Goal: Task Accomplishment & Management: Use online tool/utility

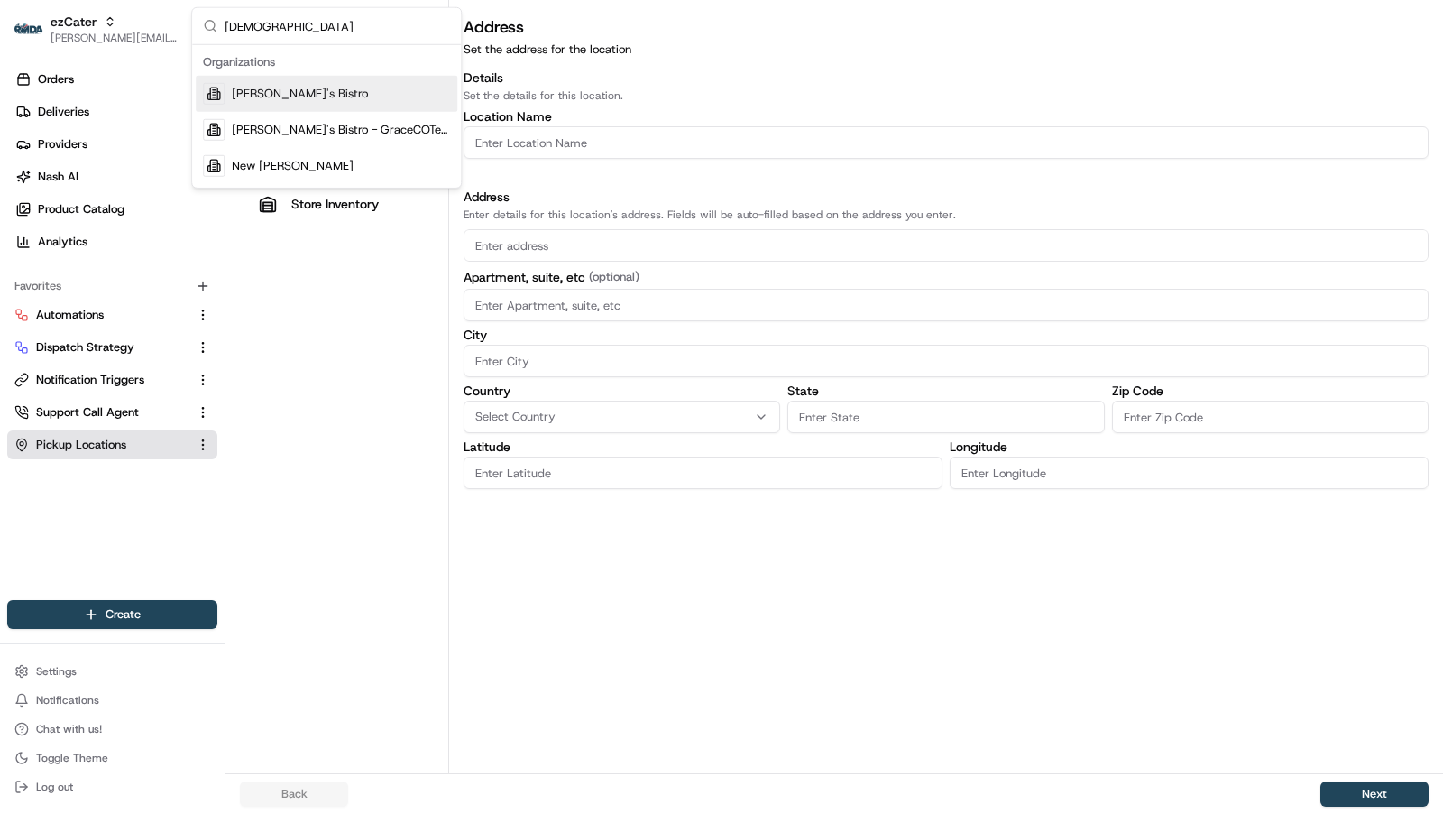
type input "kisha"
click at [281, 106] on div "[PERSON_NAME]'s Bistro" at bounding box center [327, 94] width 262 height 36
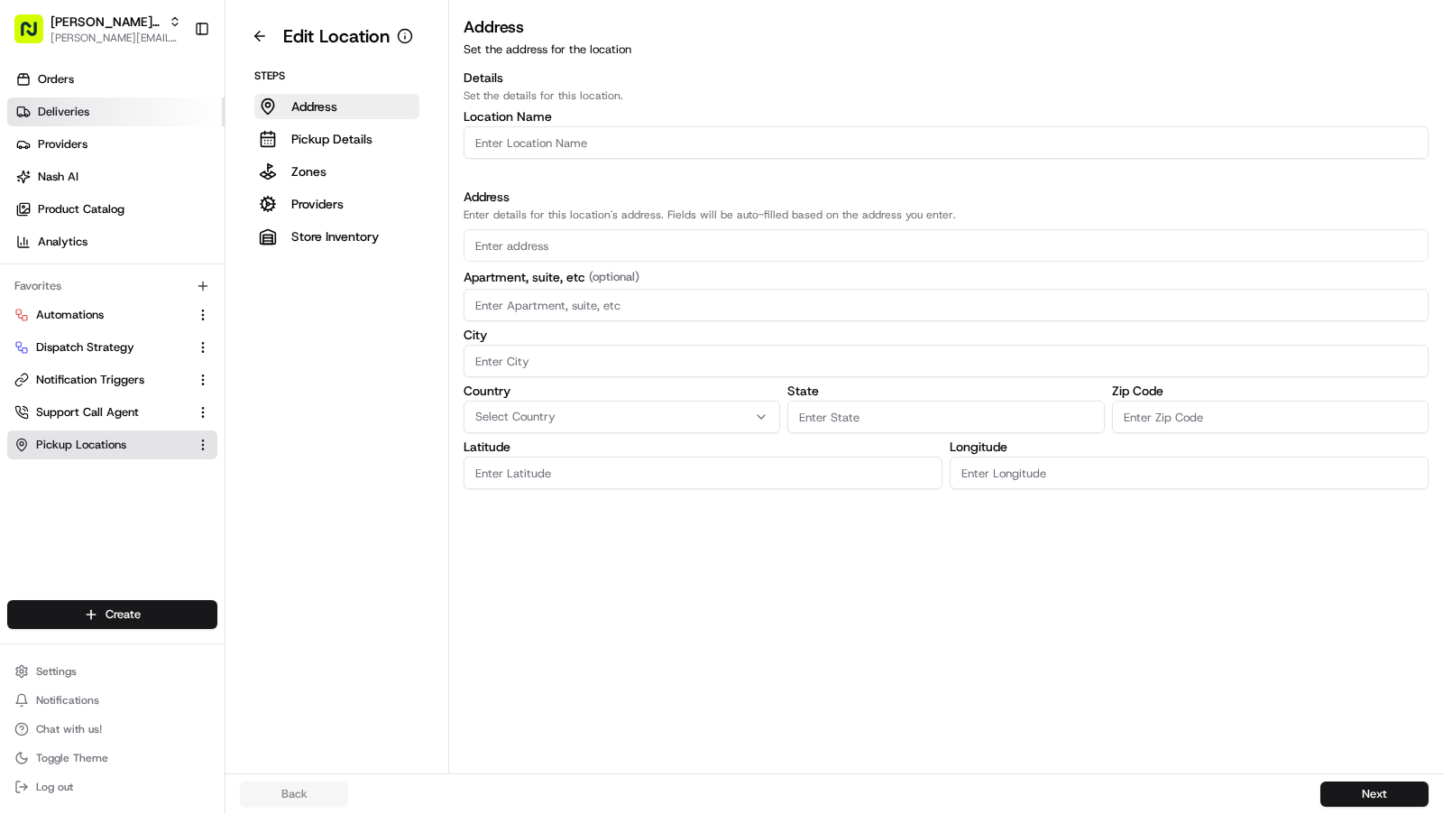
drag, startPoint x: 111, startPoint y: 120, endPoint x: 82, endPoint y: 111, distance: 30.2
click at [110, 120] on link "Deliveries" at bounding box center [115, 111] width 217 height 29
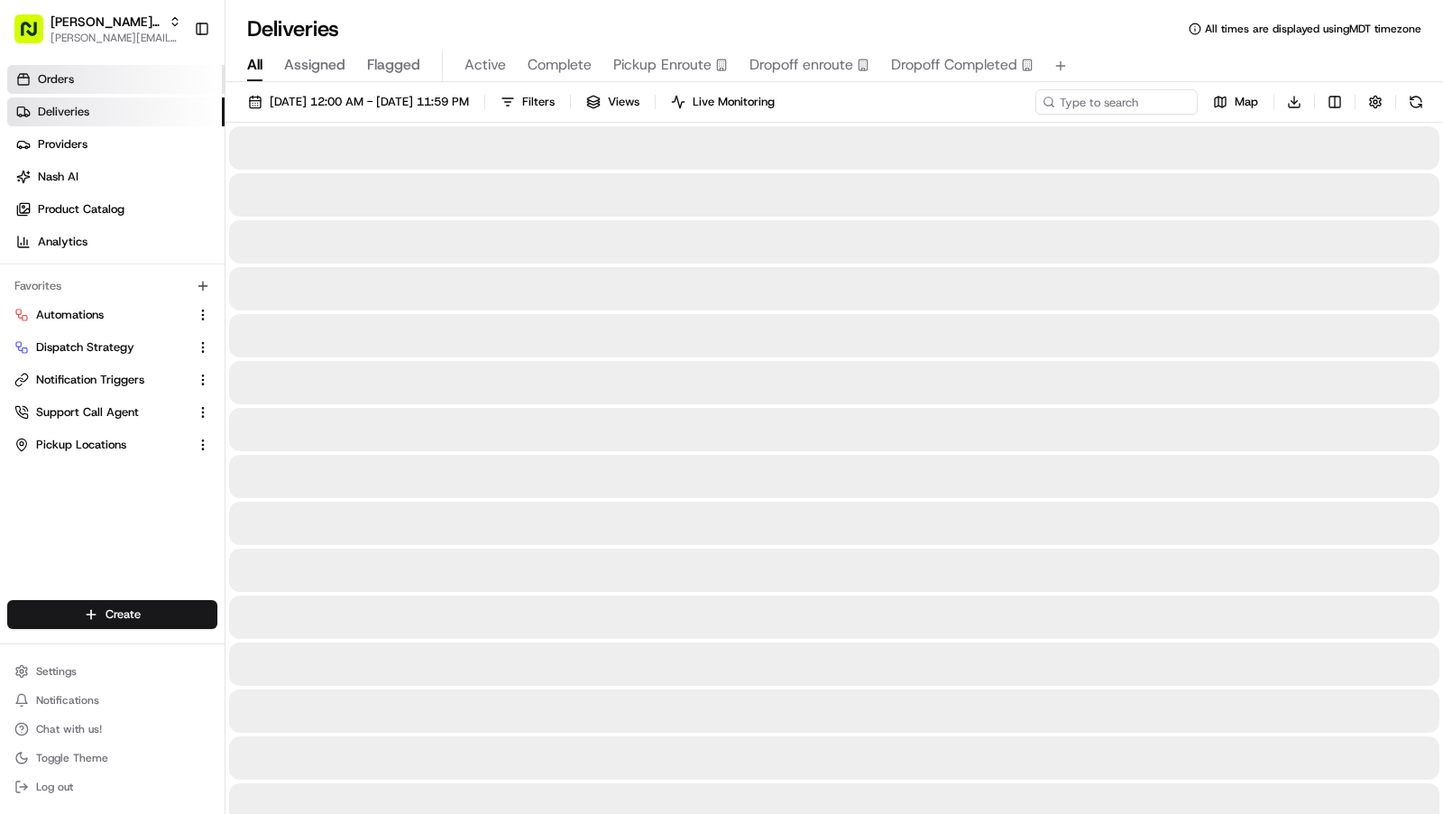
drag, startPoint x: 69, startPoint y: 94, endPoint x: 69, endPoint y: 78, distance: 15.3
click at [69, 94] on ul "Orders Deliveries Providers Nash AI Product Catalog Analytics" at bounding box center [115, 160] width 217 height 191
click at [69, 78] on span "Orders" at bounding box center [56, 79] width 36 height 16
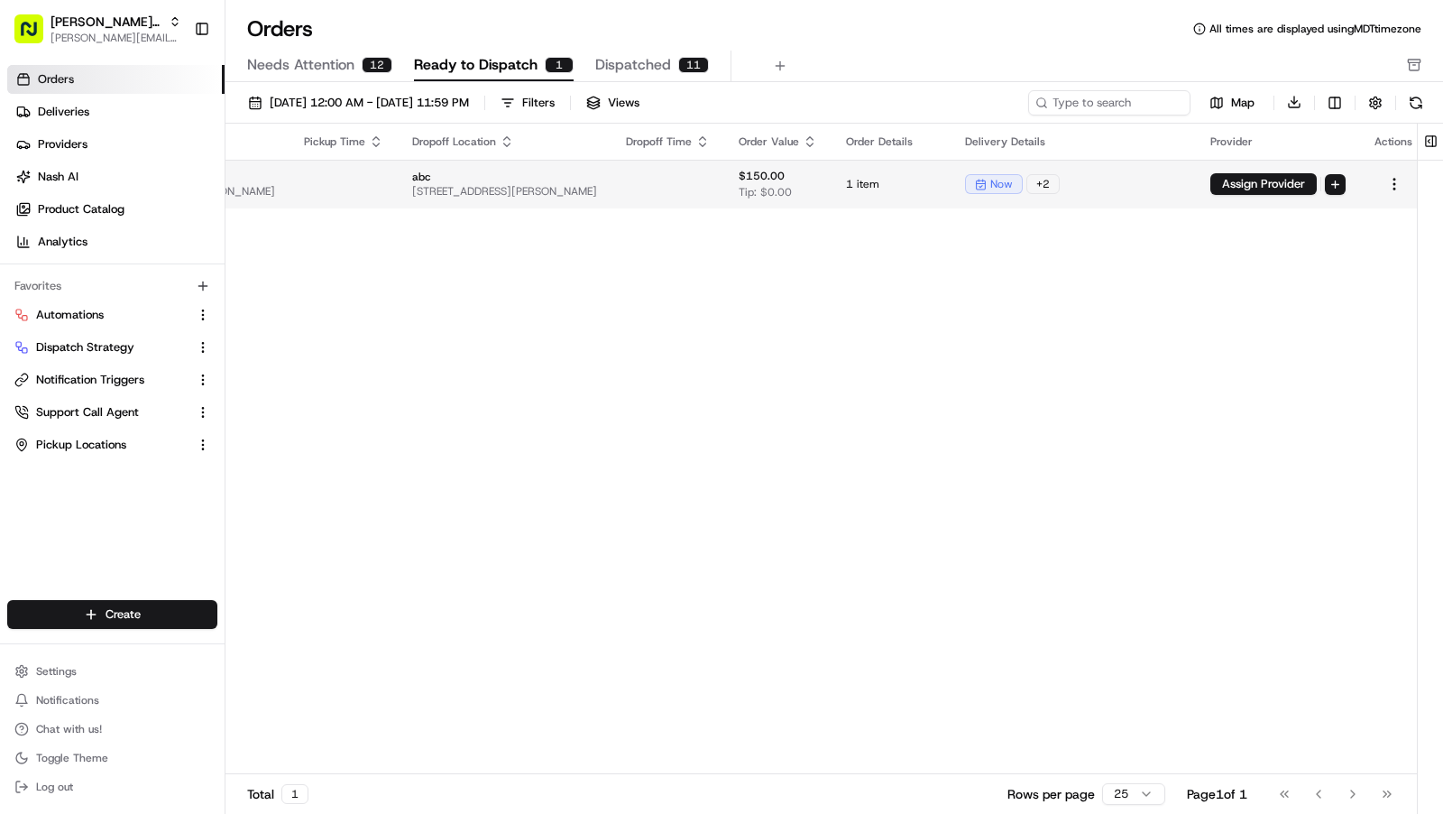
scroll to position [0, 245]
click at [1326, 183] on html "Kisha's Bistro charles@usenash.com Toggle Sidebar Orders Deliveries Providers N…" at bounding box center [721, 407] width 1443 height 814
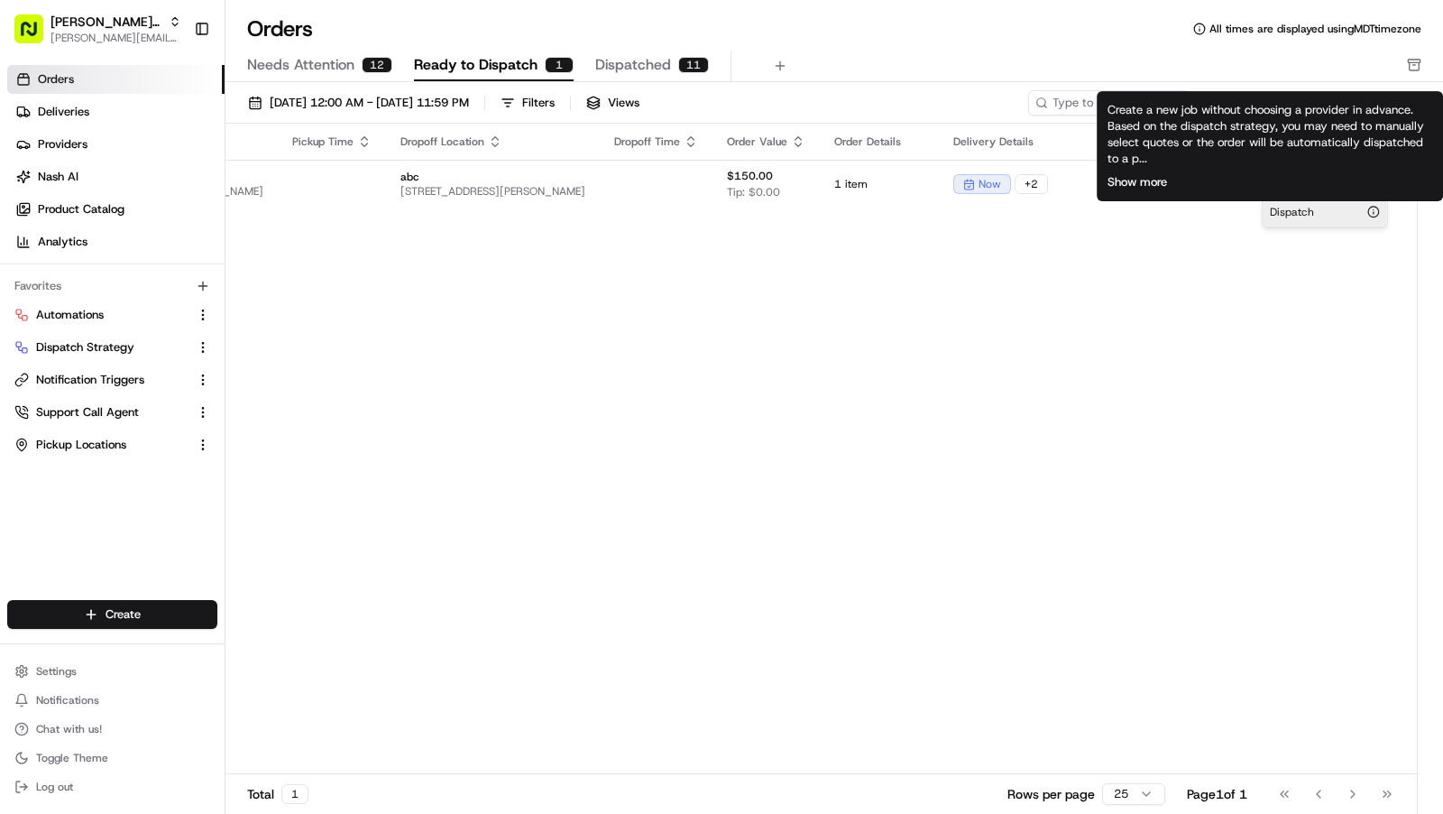
click at [1158, 181] on button "Show more" at bounding box center [1138, 182] width 60 height 16
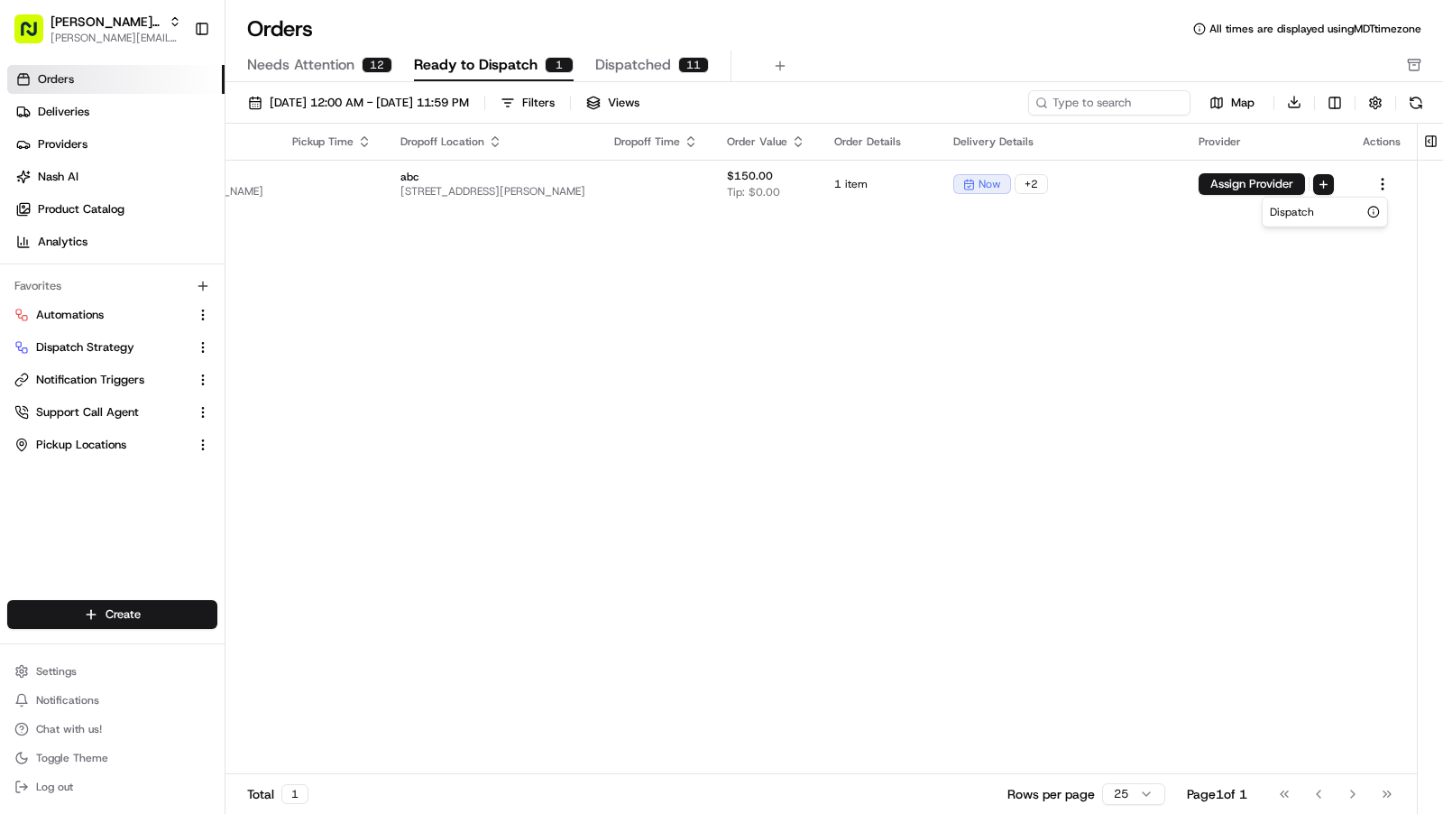
click at [1183, 287] on html "Kisha's Bistro charles@usenash.com Toggle Sidebar Orders Deliveries Providers N…" at bounding box center [721, 407] width 1443 height 814
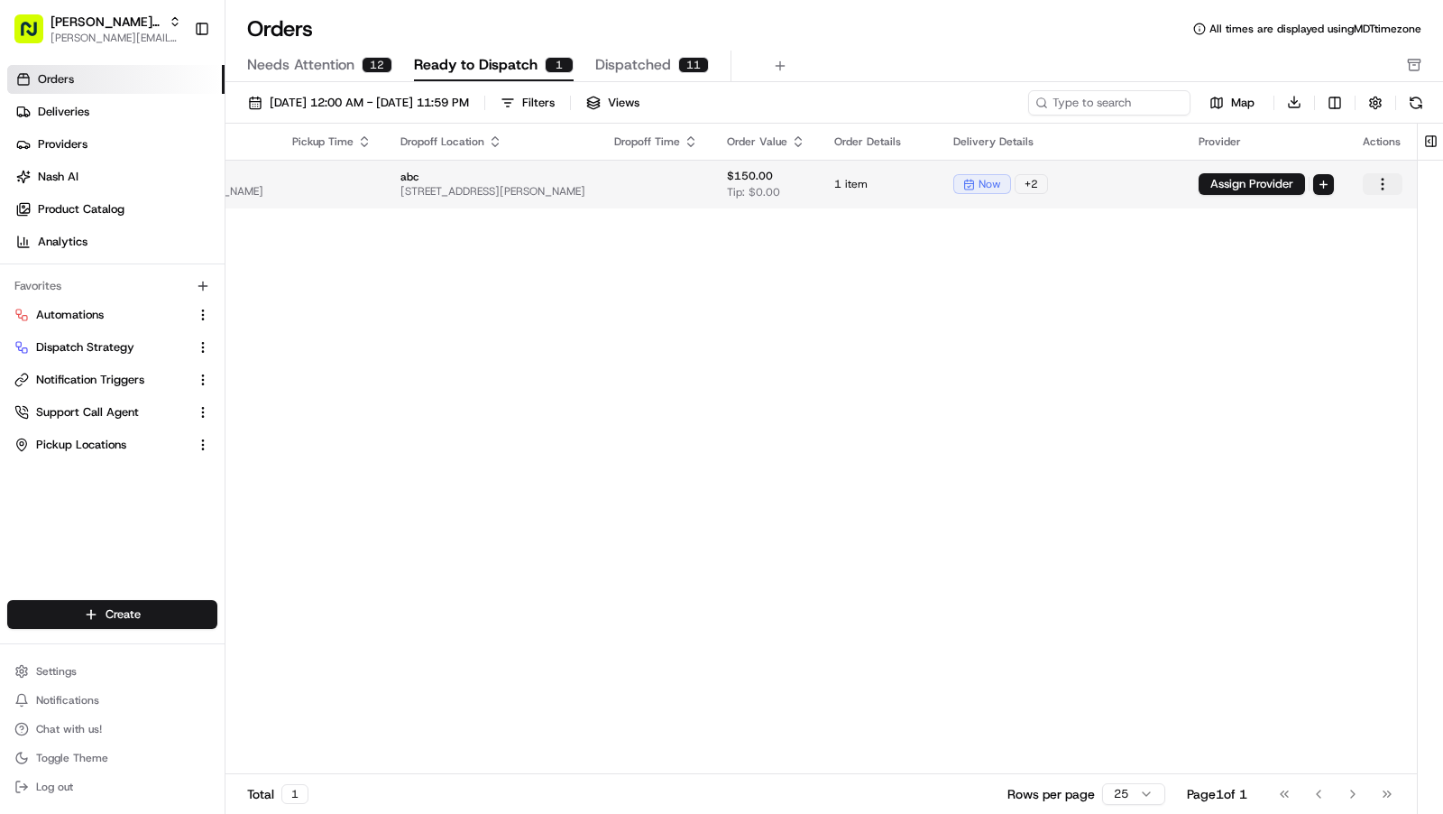
click at [1380, 186] on html "Kisha's Bistro charles@usenash.com Toggle Sidebar Orders Deliveries Providers N…" at bounding box center [721, 407] width 1443 height 814
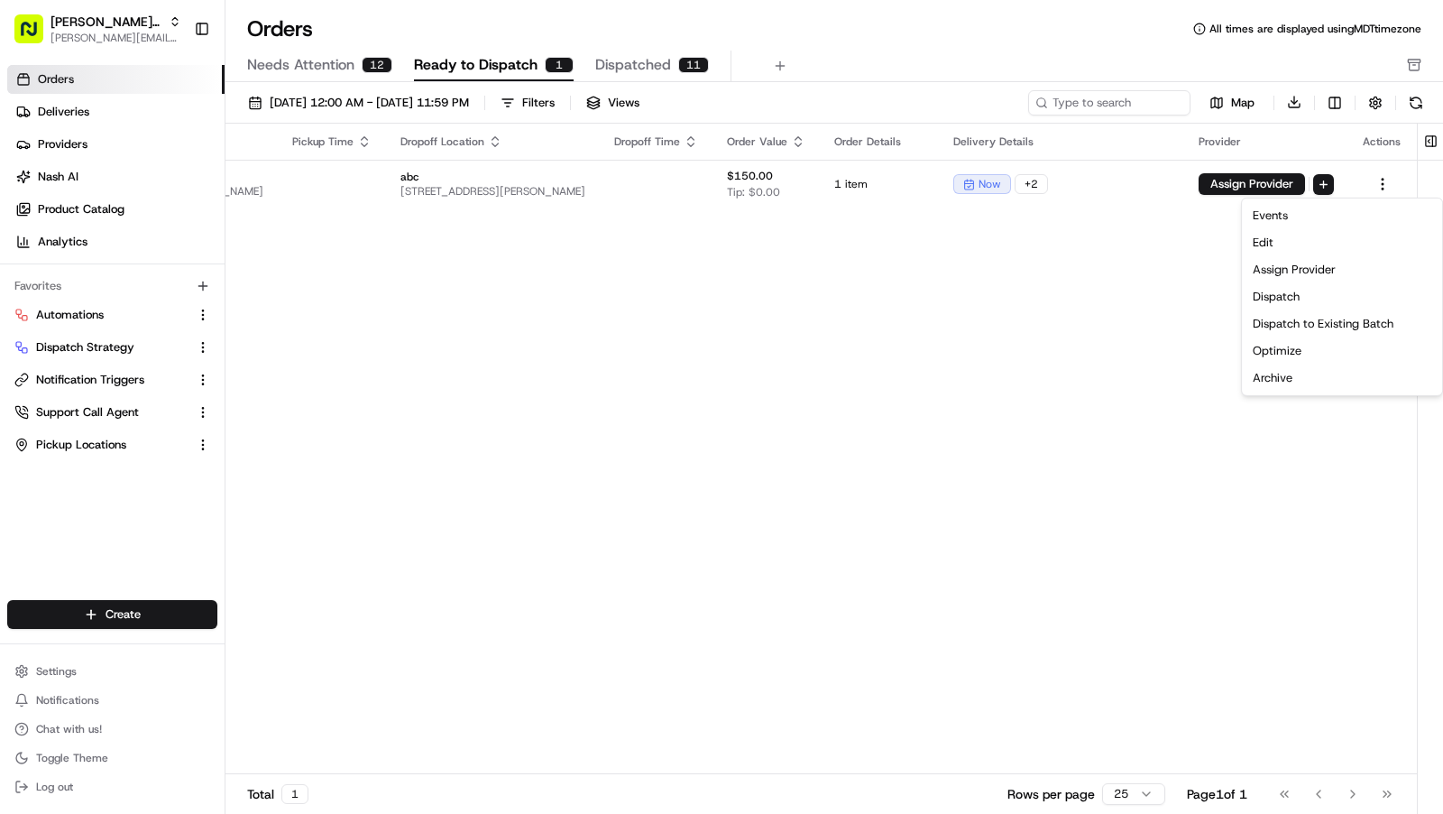
click at [1200, 305] on html "Kisha's Bistro charles@usenash.com Toggle Sidebar Orders Deliveries Providers N…" at bounding box center [721, 407] width 1443 height 814
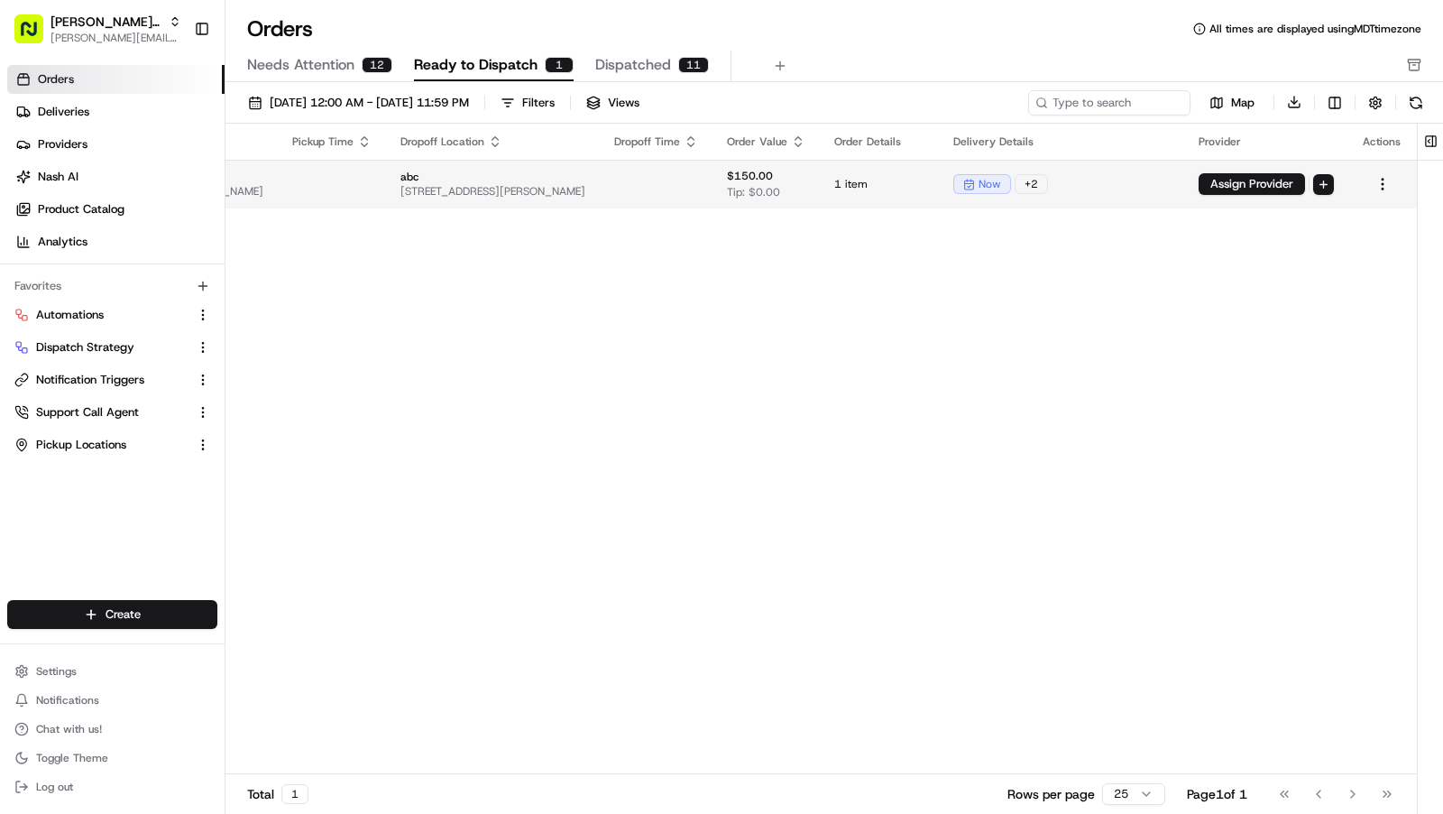
click at [1061, 198] on td "now + 2" at bounding box center [1061, 184] width 245 height 49
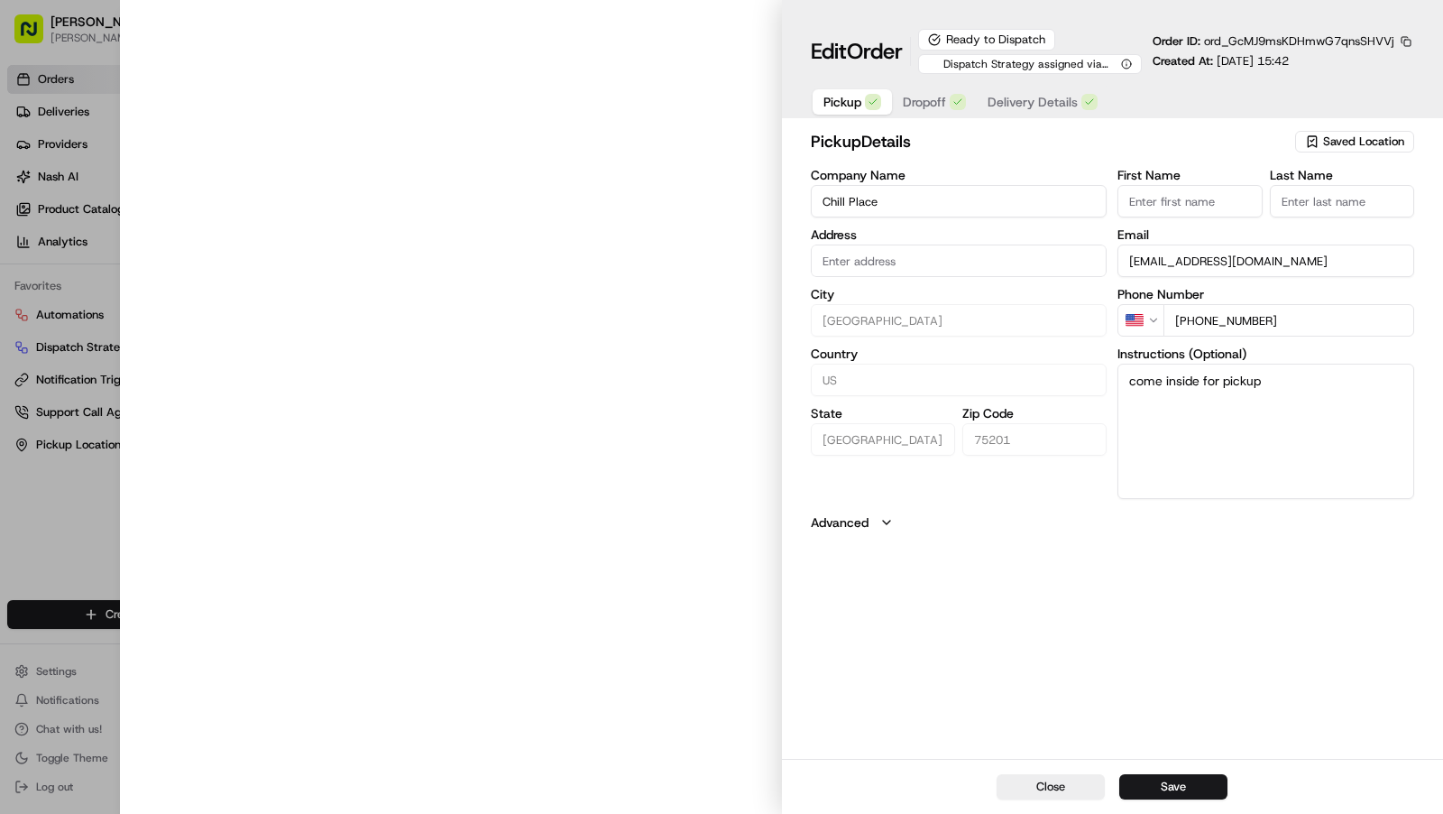
type input "[STREET_ADDRESS][PERSON_NAME]"
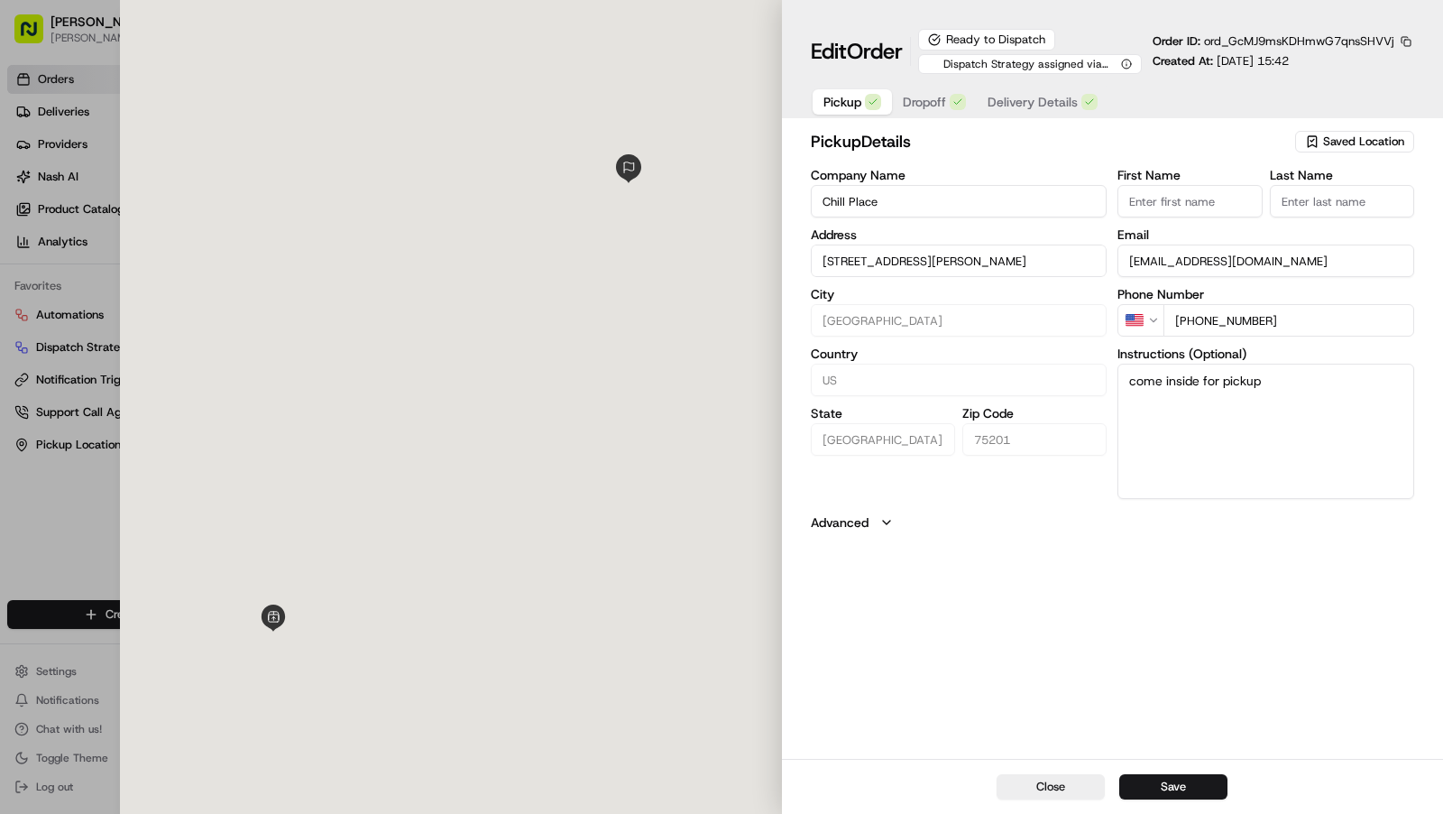
click at [1007, 86] on div "Pickup Dropoff Delivery Details" at bounding box center [960, 102] width 299 height 32
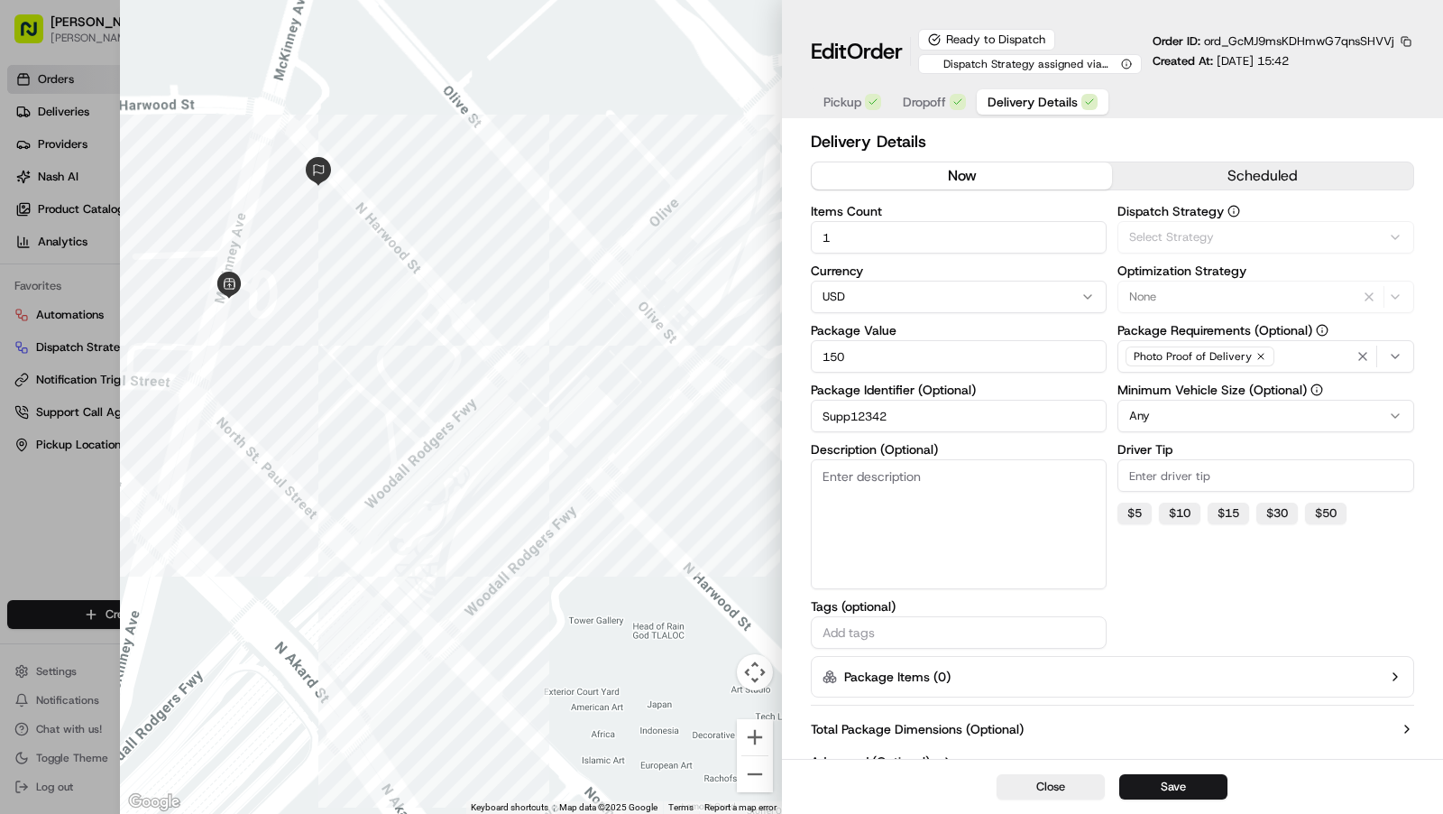
click at [1026, 105] on span "Delivery Details" at bounding box center [1033, 102] width 90 height 18
click at [1153, 240] on span "Via Automation" at bounding box center [1170, 237] width 83 height 16
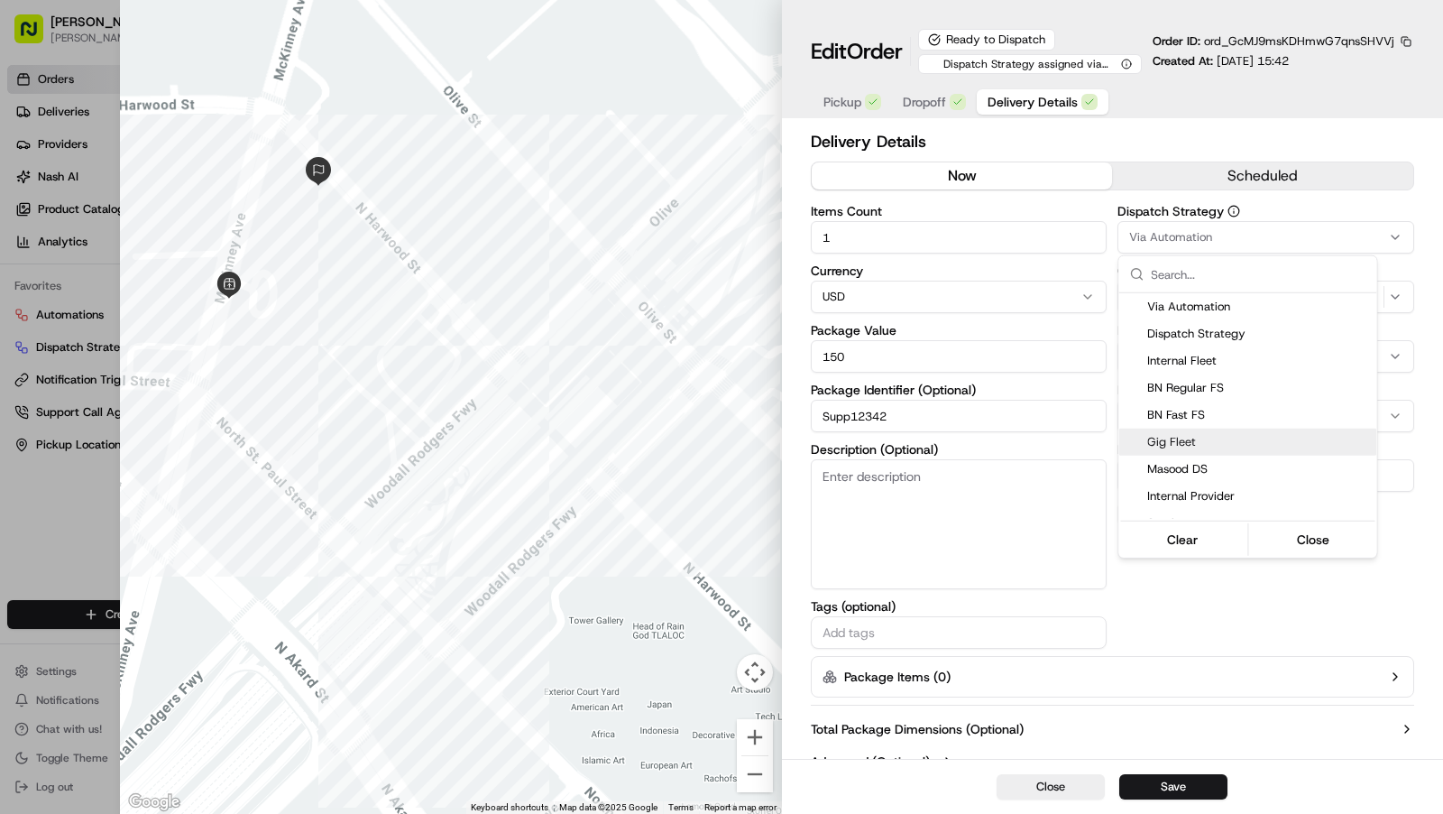
click at [1053, 782] on div at bounding box center [721, 407] width 1443 height 814
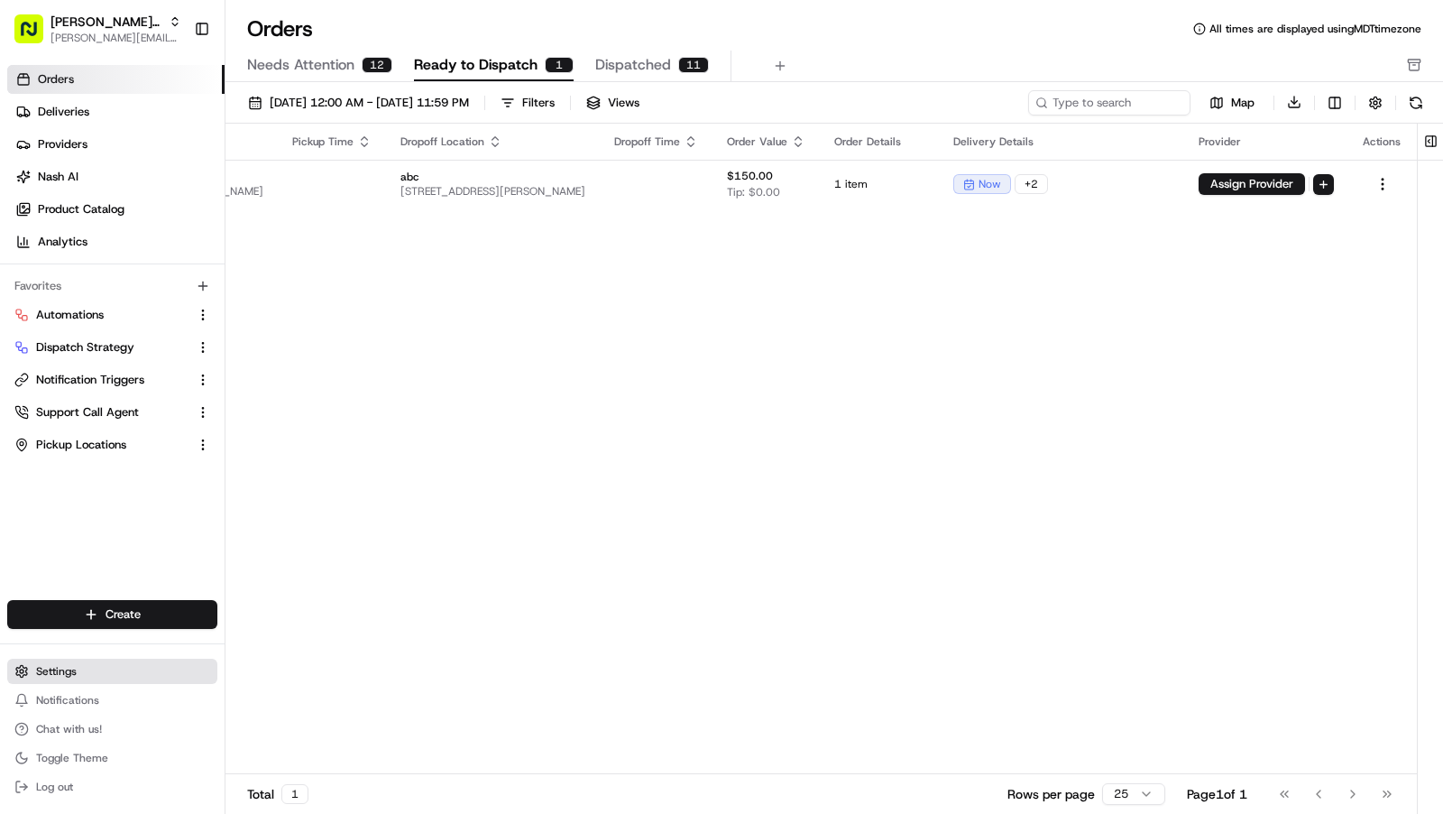
click at [74, 672] on span "Settings" at bounding box center [56, 671] width 41 height 14
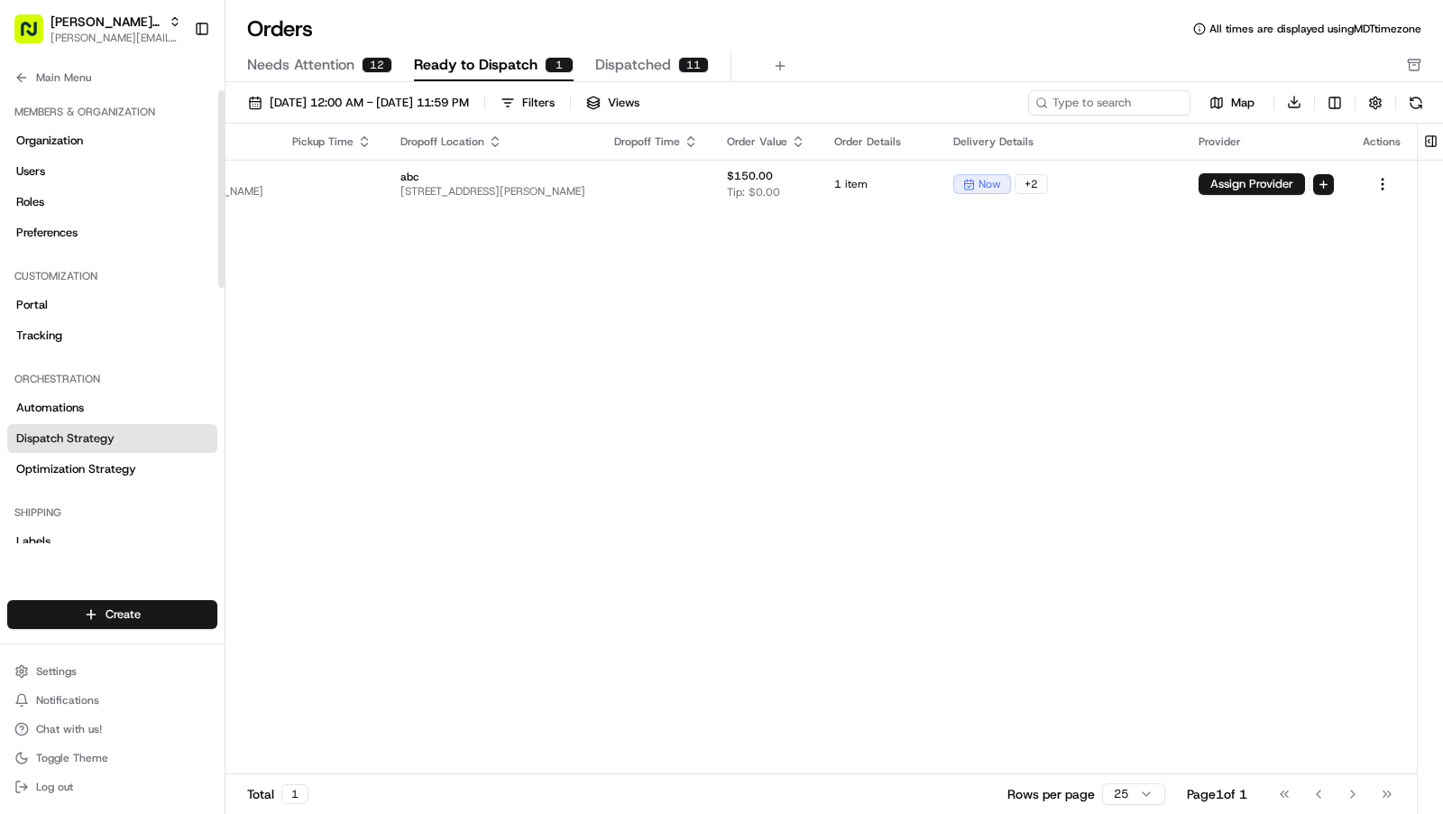
click at [106, 443] on span "Dispatch Strategy" at bounding box center [65, 438] width 98 height 16
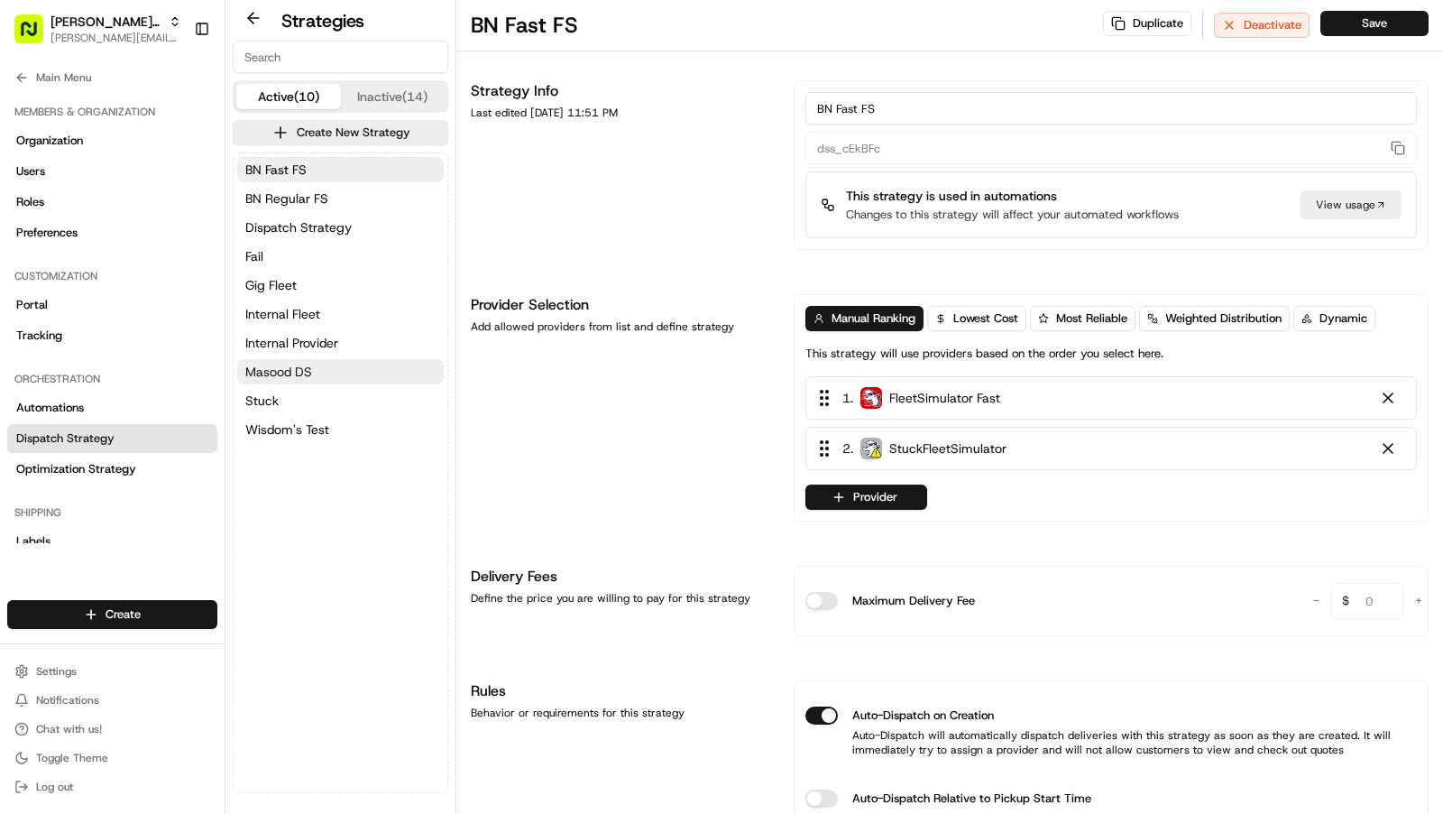
click at [298, 371] on span "Masood DS" at bounding box center [278, 372] width 67 height 18
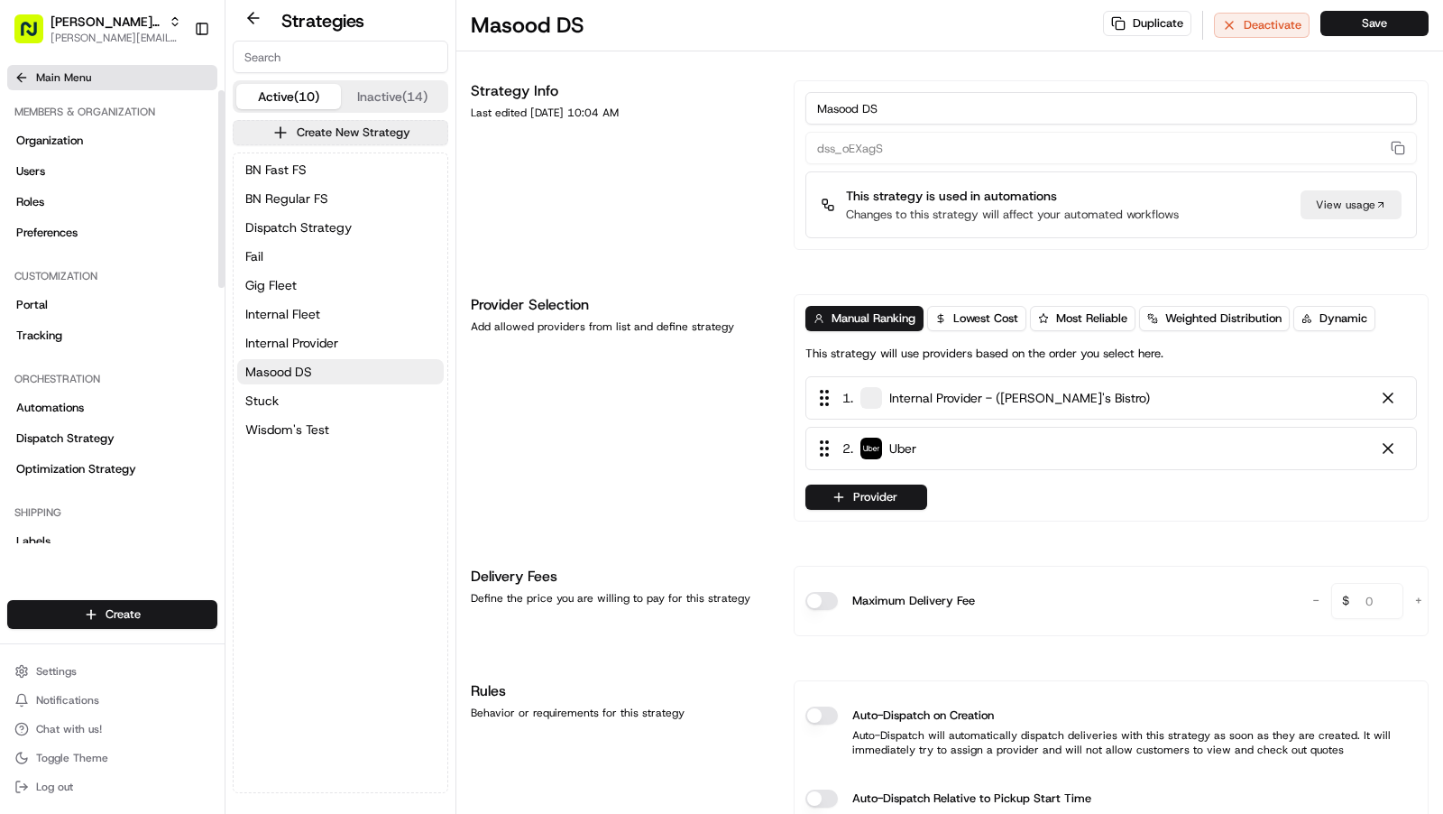
click at [96, 81] on button "Main Menu" at bounding box center [112, 77] width 210 height 25
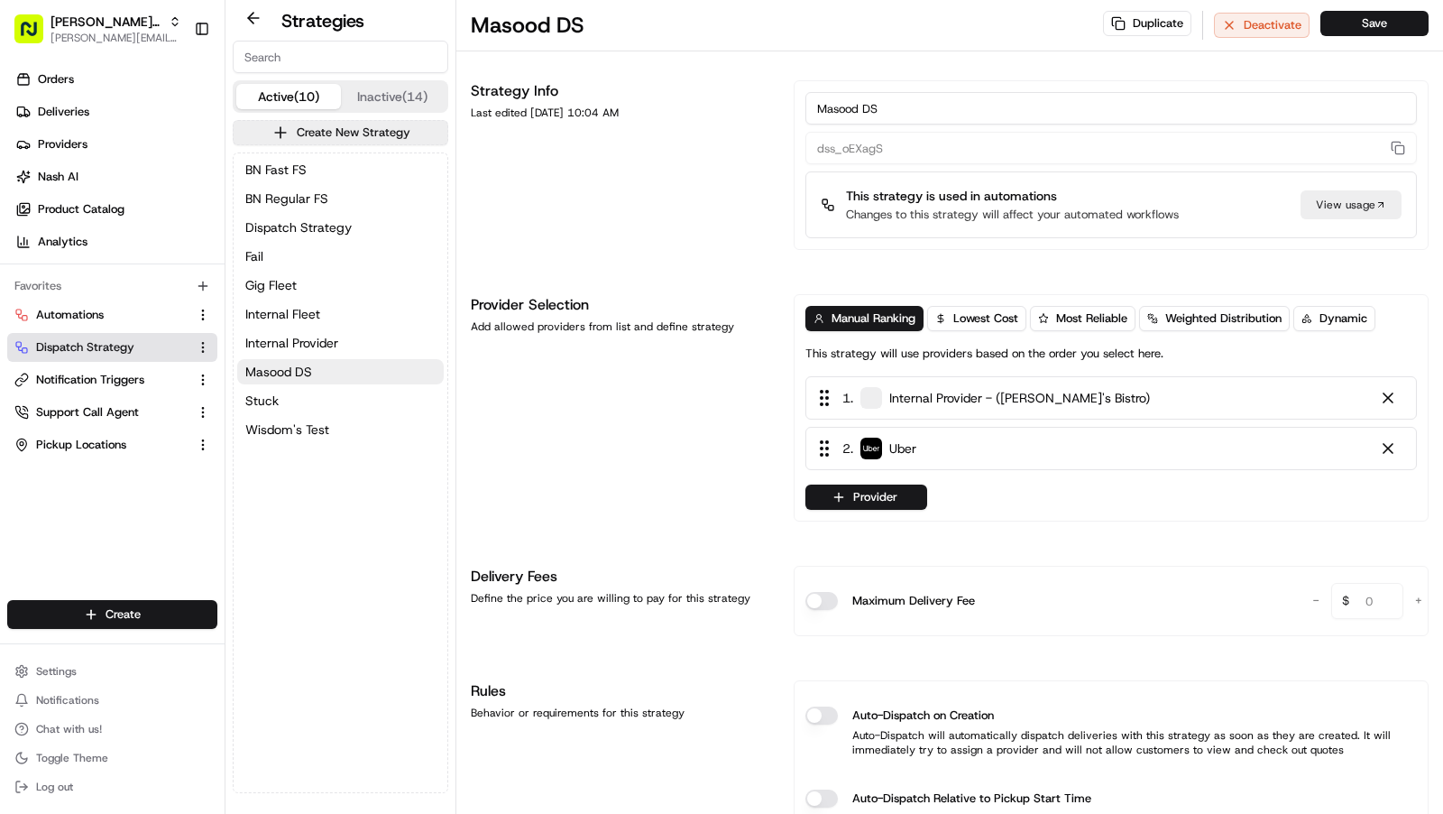
click at [96, 81] on link "Orders" at bounding box center [115, 79] width 217 height 29
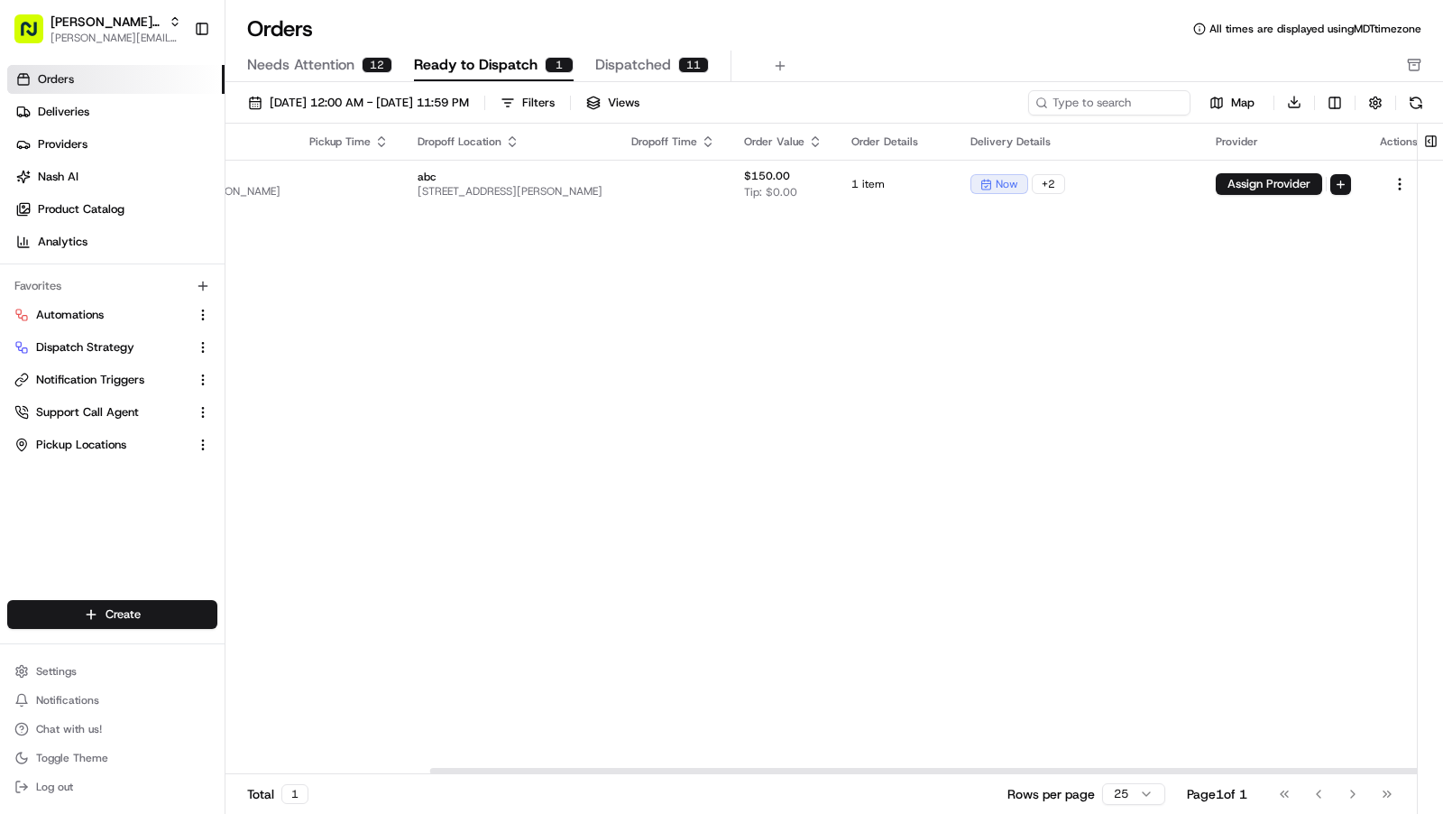
scroll to position [0, 245]
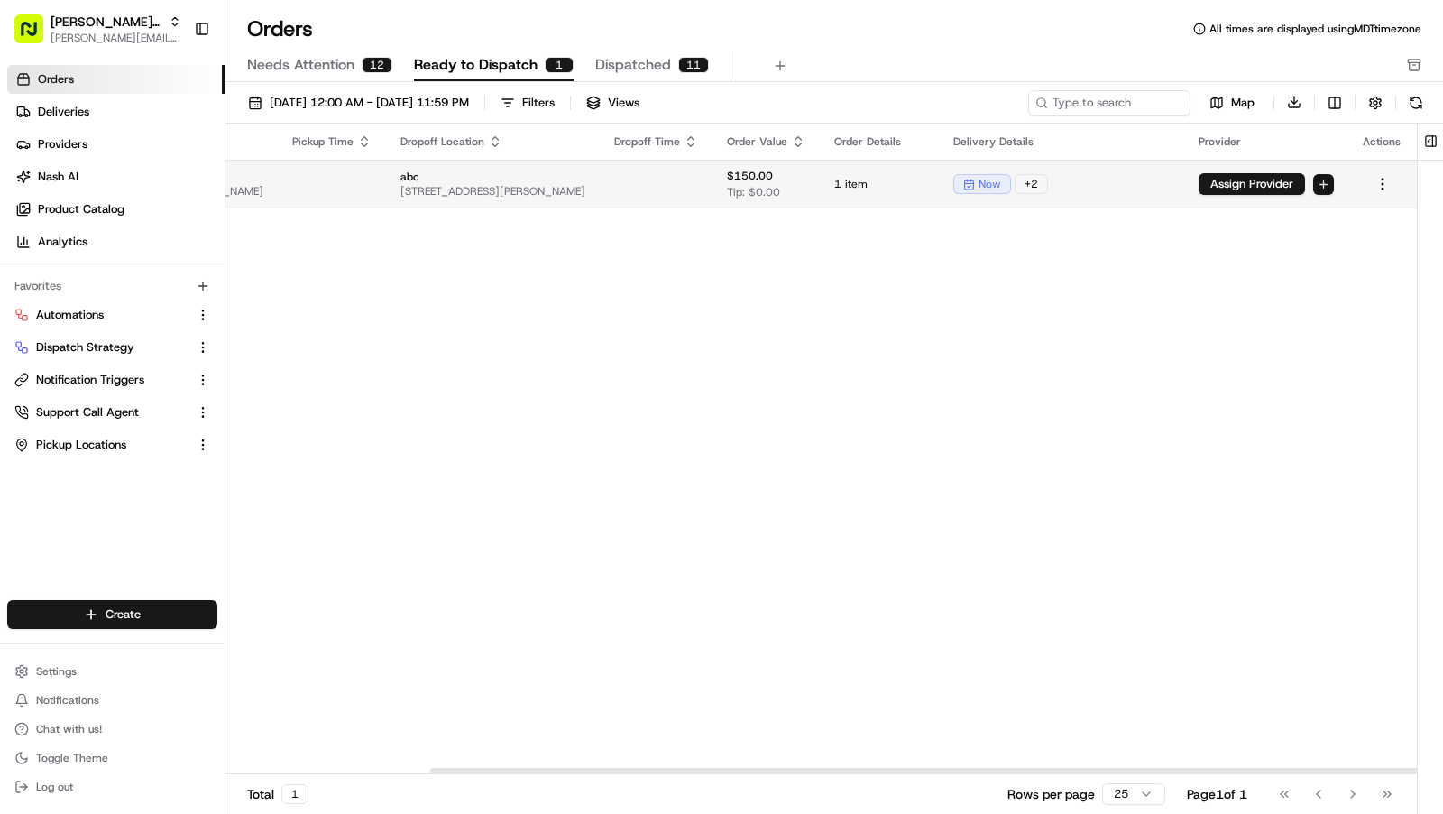
click at [1323, 184] on html "Kisha's Bistro charles@usenash.com Toggle Sidebar Orders Deliveries Providers N…" at bounding box center [721, 407] width 1443 height 814
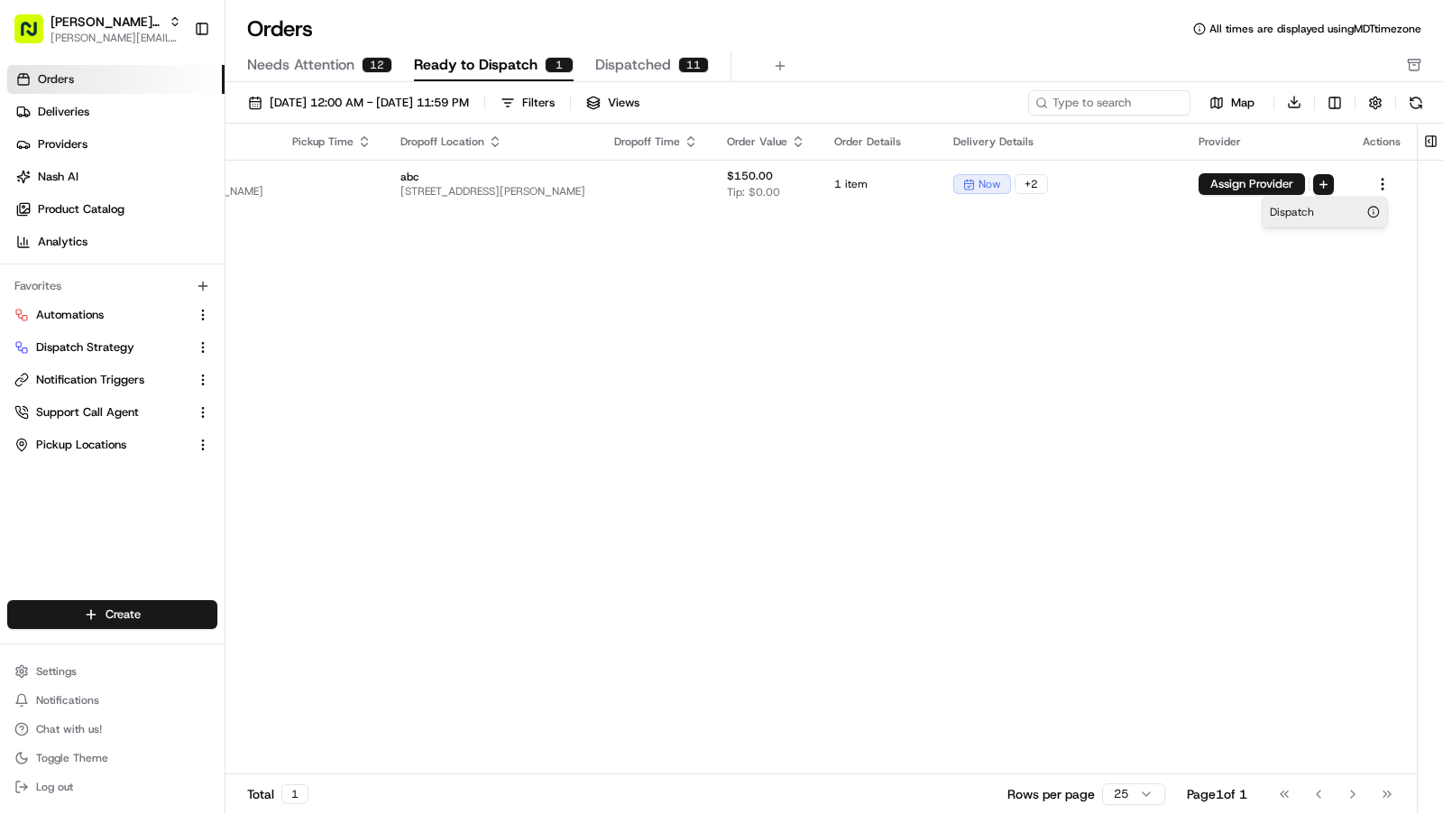
click at [1313, 216] on div "Dispatch" at bounding box center [1325, 212] width 124 height 29
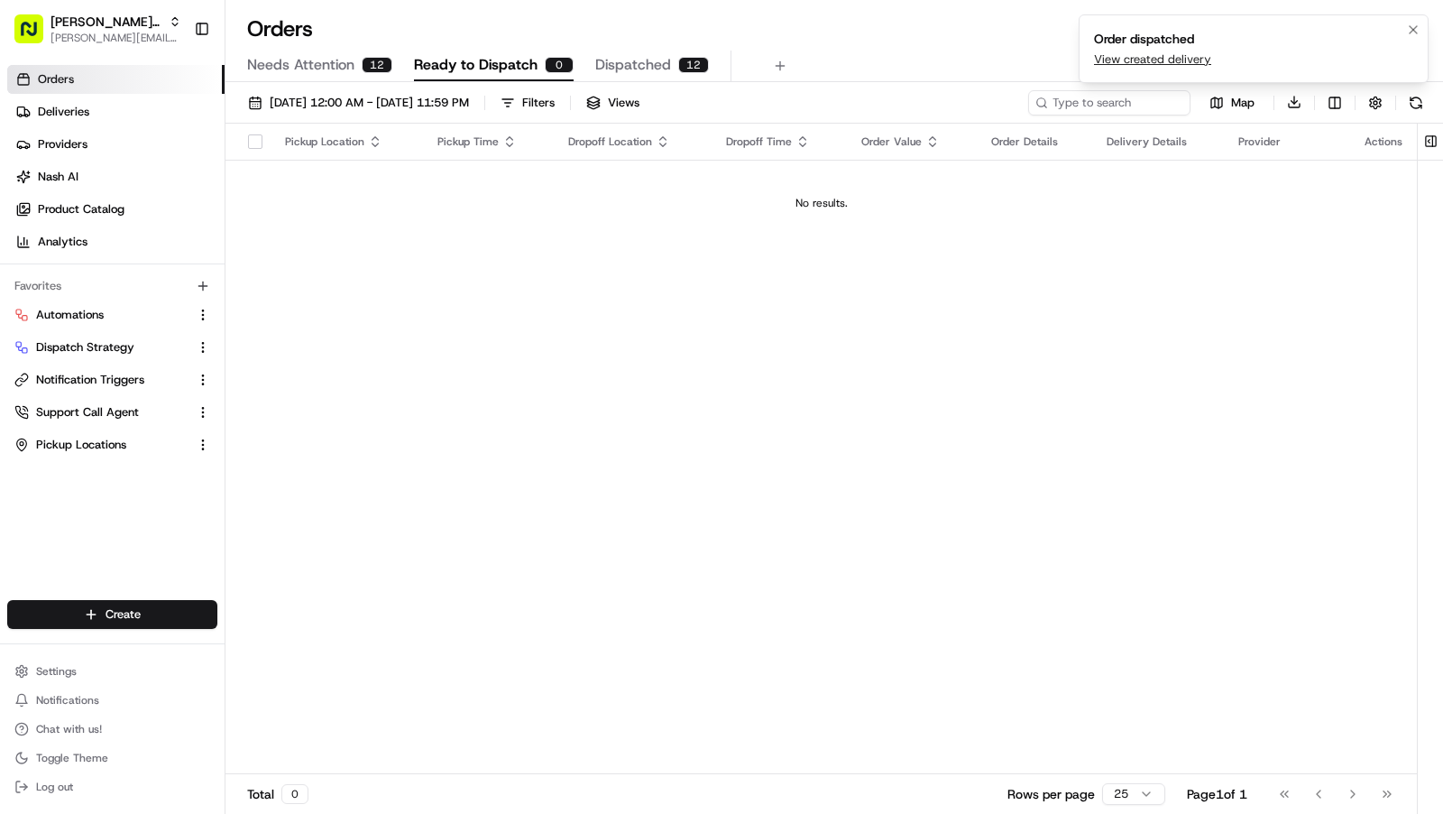
click at [1160, 66] on link "View created delivery" at bounding box center [1152, 59] width 117 height 16
